Goal: Complete application form

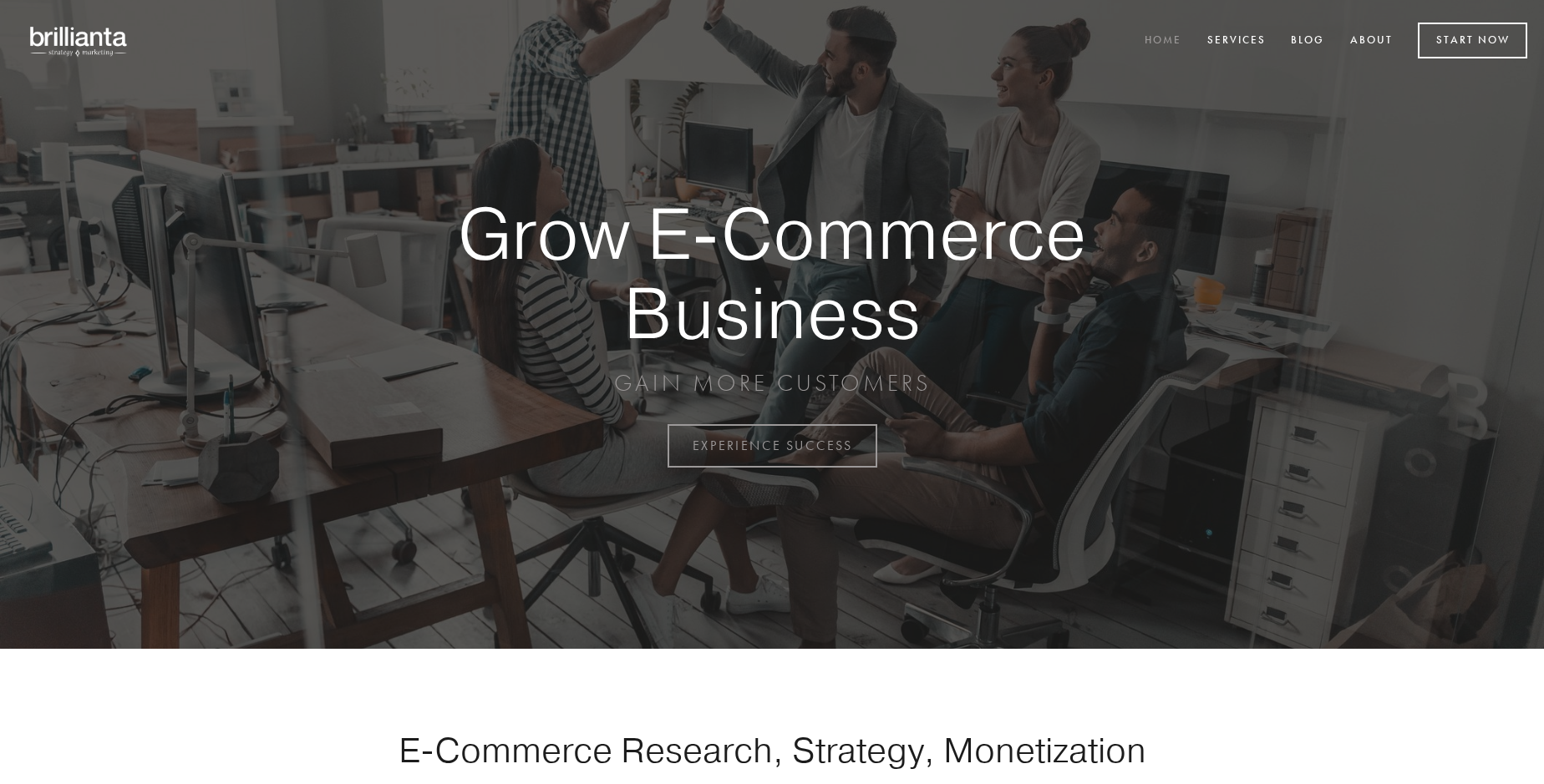
scroll to position [4379, 0]
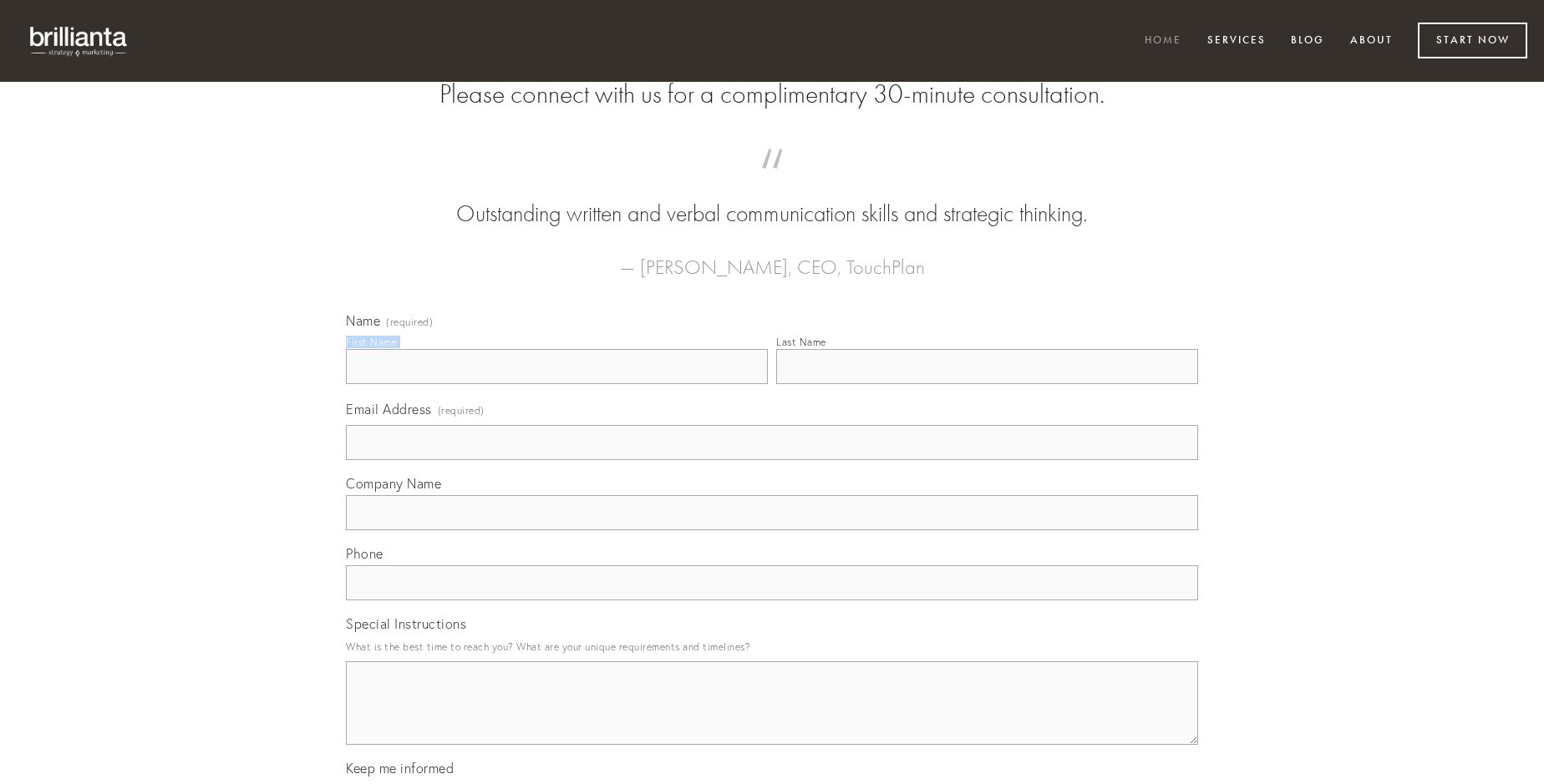
type input "[PERSON_NAME]"
click at [986, 384] on input "Last Name" at bounding box center [987, 366] width 422 height 35
type input "[PERSON_NAME]"
click at [772, 461] on input "Email Address (required)" at bounding box center [772, 442] width 852 height 35
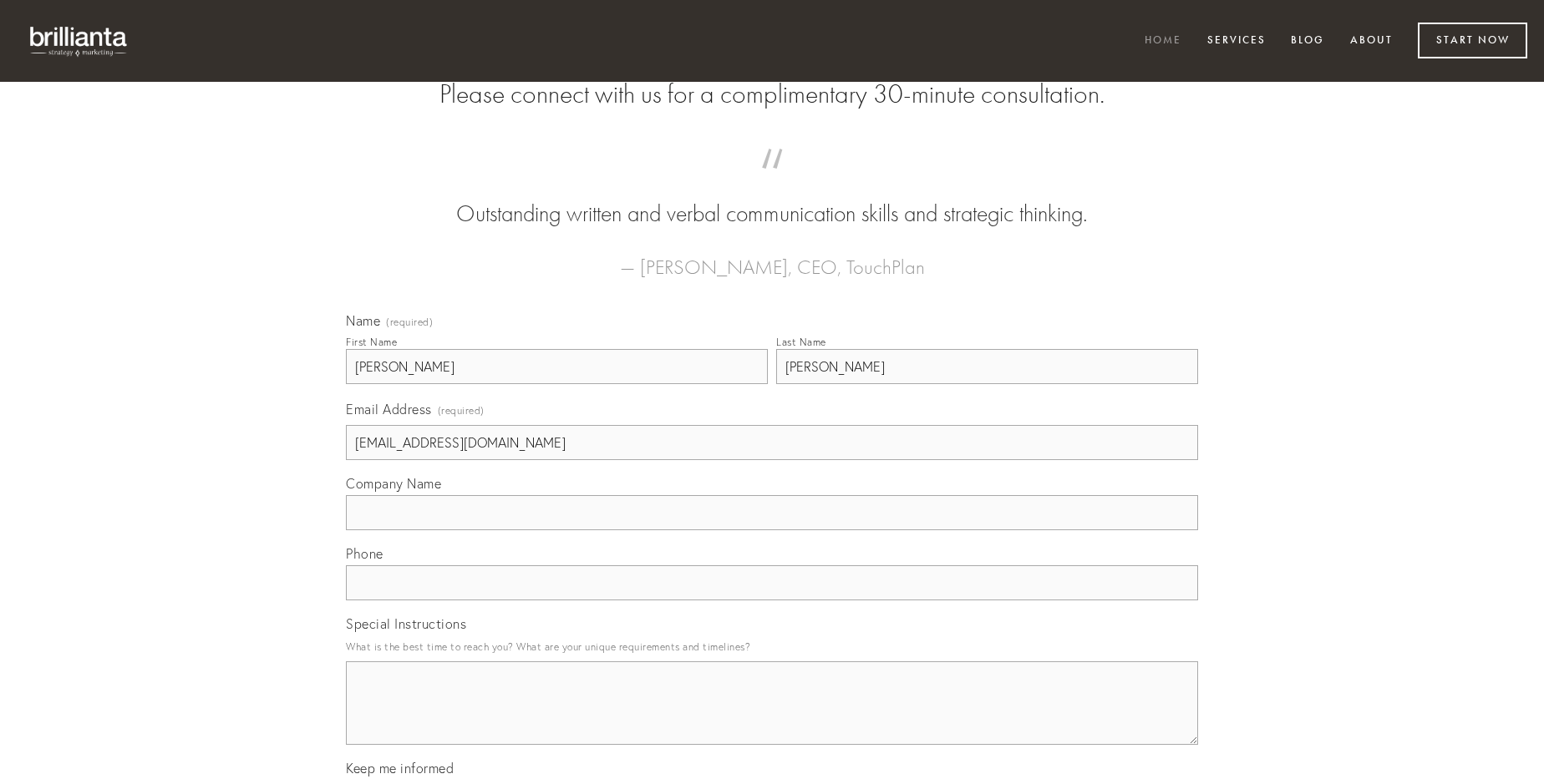
type input "[EMAIL_ADDRESS][DOMAIN_NAME]"
click at [772, 530] on input "Company Name" at bounding box center [772, 512] width 852 height 35
type input "quidem"
click at [772, 601] on input "text" at bounding box center [772, 583] width 852 height 35
click at [772, 718] on textarea "Special Instructions" at bounding box center [772, 703] width 852 height 84
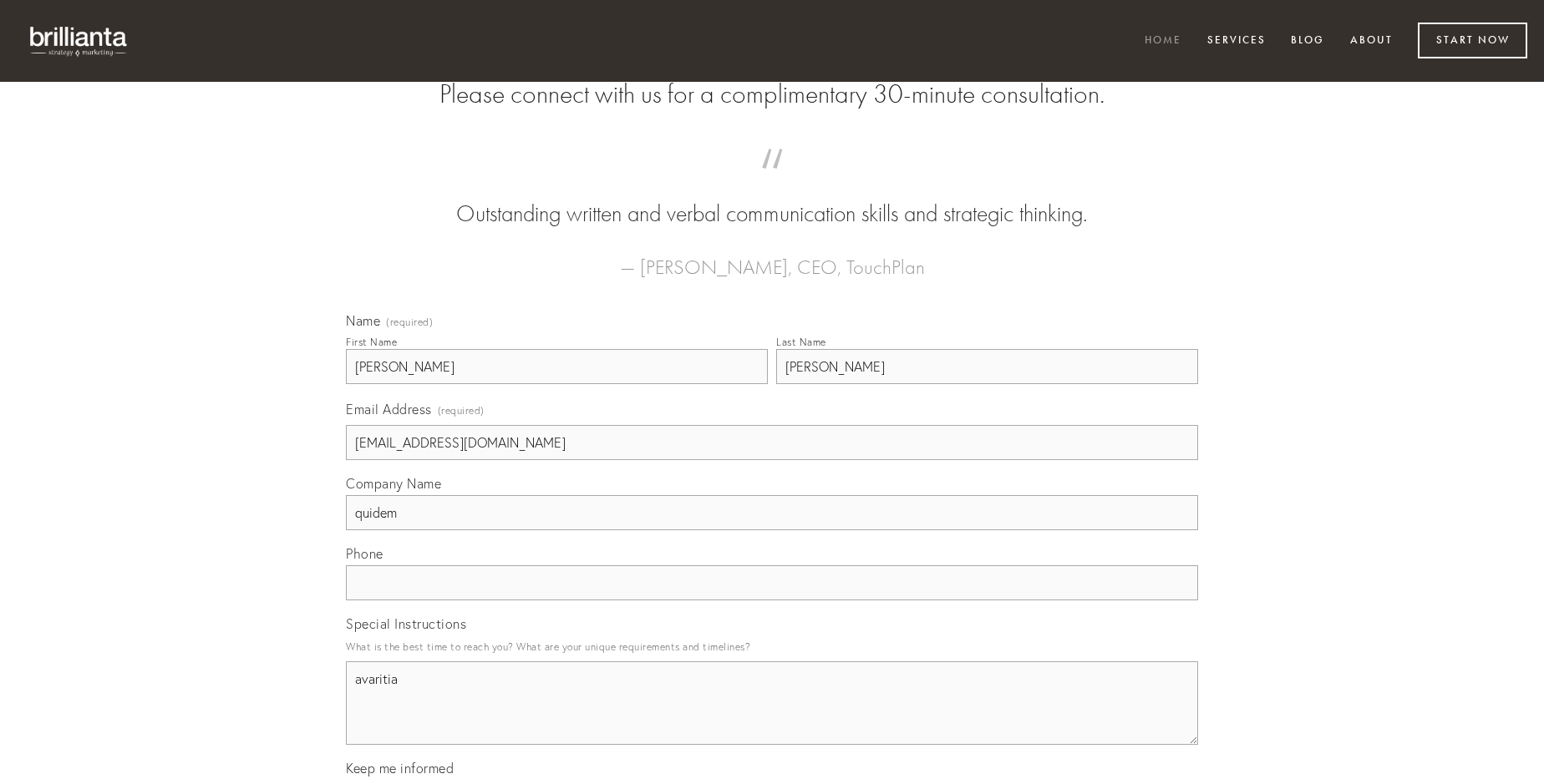
type textarea "avaritia"
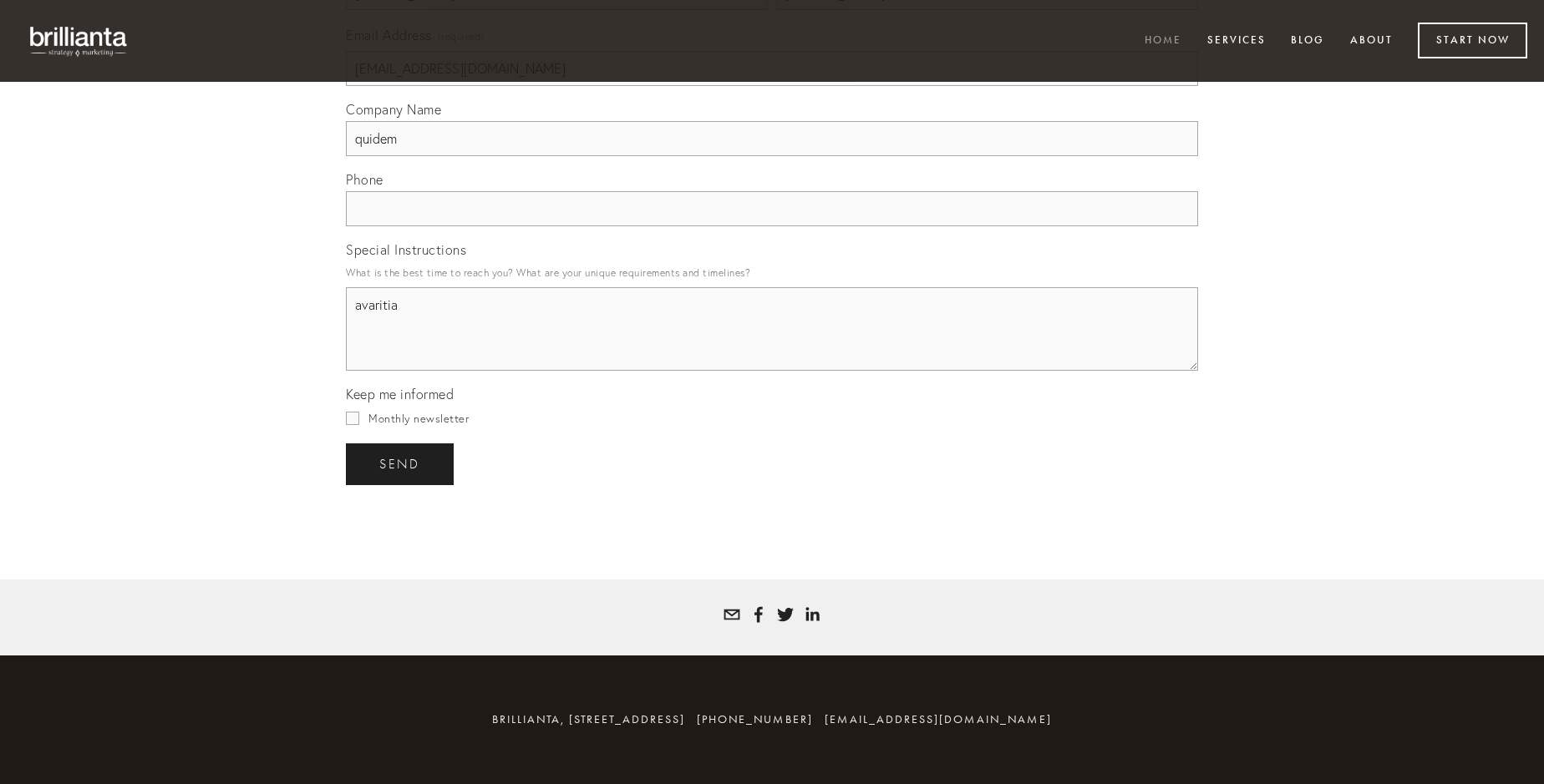
click at [402, 463] on span "send" at bounding box center [400, 464] width 41 height 15
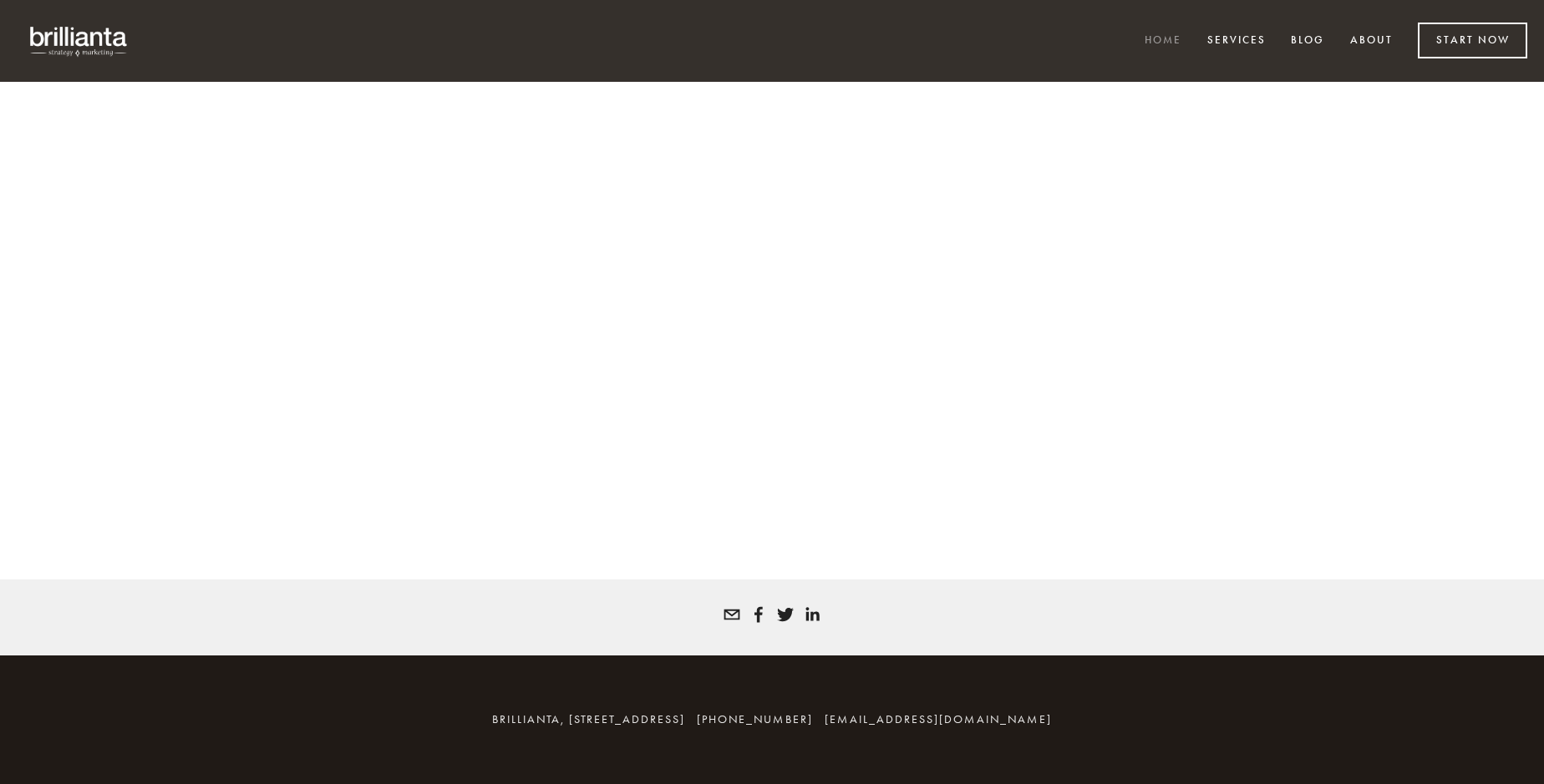
scroll to position [4356, 0]
